Goal: Task Accomplishment & Management: Use online tool/utility

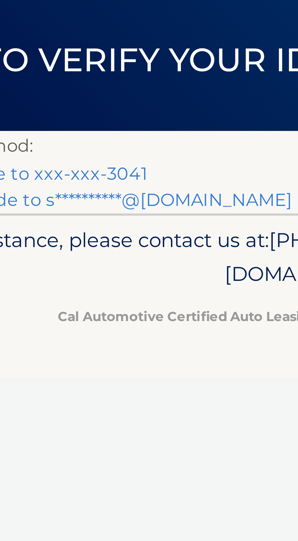
click at [97, 85] on link "Text my security code to xxx-xxx-3041" at bounding box center [56, 87] width 94 height 6
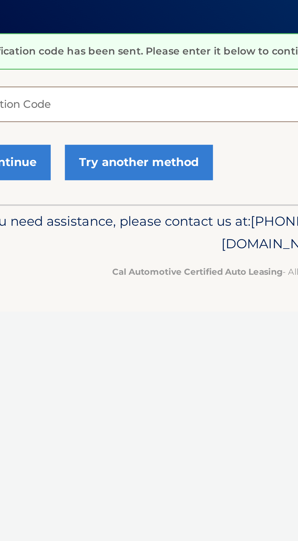
click at [74, 103] on input "Verification Code" at bounding box center [149, 104] width 280 height 15
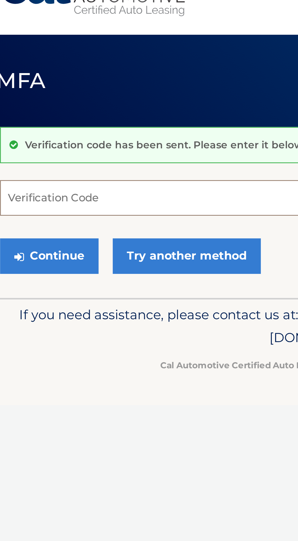
paste input "371266"
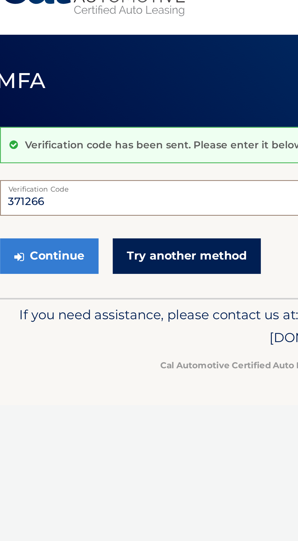
type input "371266"
click at [107, 128] on link "Try another method" at bounding box center [90, 129] width 64 height 15
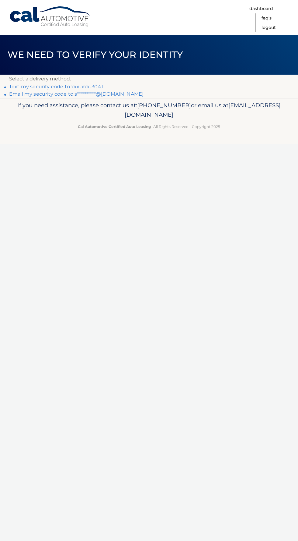
click at [52, 245] on div "Cal Automotive Menu Dashboard FAQ's Logout ×" at bounding box center [149, 270] width 298 height 541
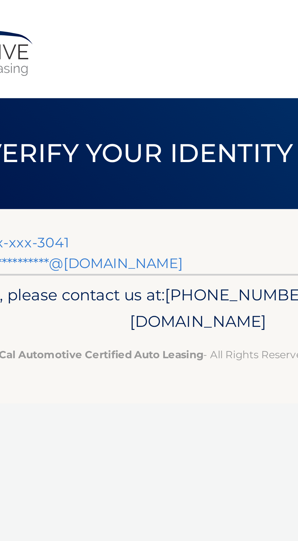
click at [97, 91] on link "**********" at bounding box center [76, 94] width 135 height 6
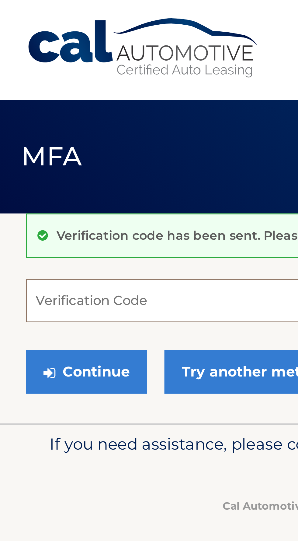
click at [20, 106] on input "Verification Code" at bounding box center [149, 104] width 280 height 15
click at [21, 108] on input "Verification Code" at bounding box center [149, 104] width 280 height 15
paste input "371266"
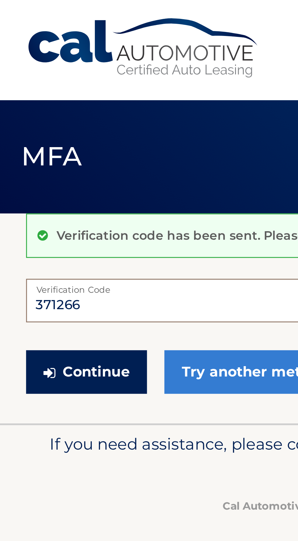
type input "371266"
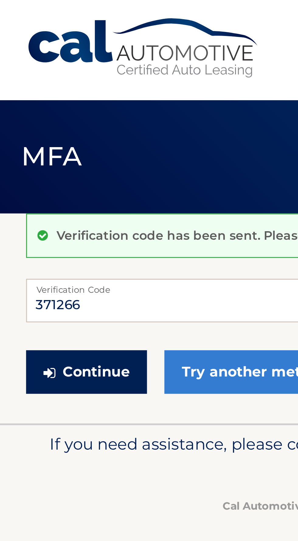
click at [37, 122] on button "Continue" at bounding box center [30, 129] width 42 height 15
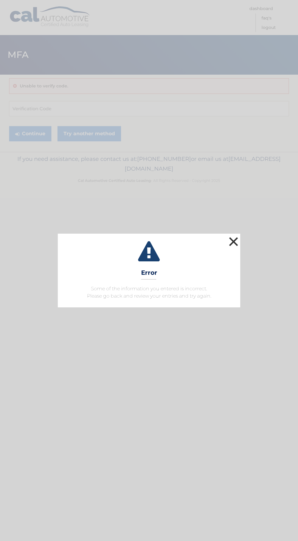
click at [238, 242] on button "×" at bounding box center [234, 241] width 12 height 12
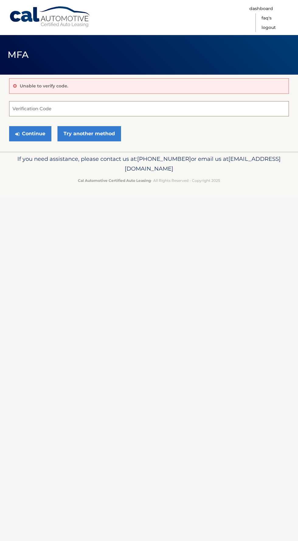
click at [173, 108] on input "Verification Code" at bounding box center [149, 108] width 280 height 15
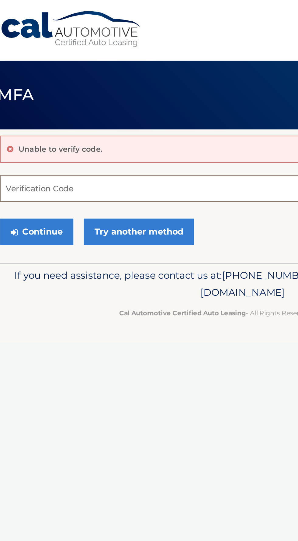
click at [66, 111] on input "Verification Code" at bounding box center [149, 108] width 280 height 15
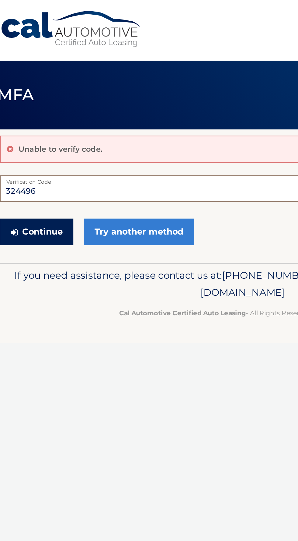
type input "324496"
click at [38, 136] on button "Continue" at bounding box center [30, 133] width 42 height 15
